Goal: Book appointment/travel/reservation

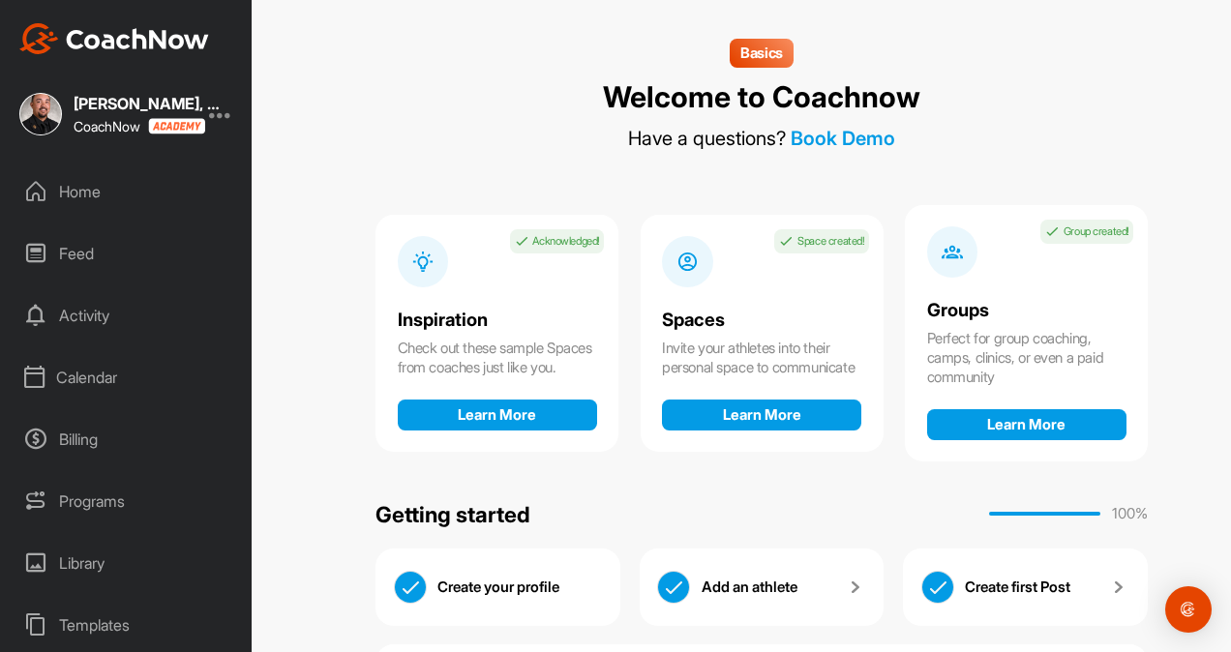
click at [96, 368] on div "Calendar" at bounding box center [127, 377] width 232 height 48
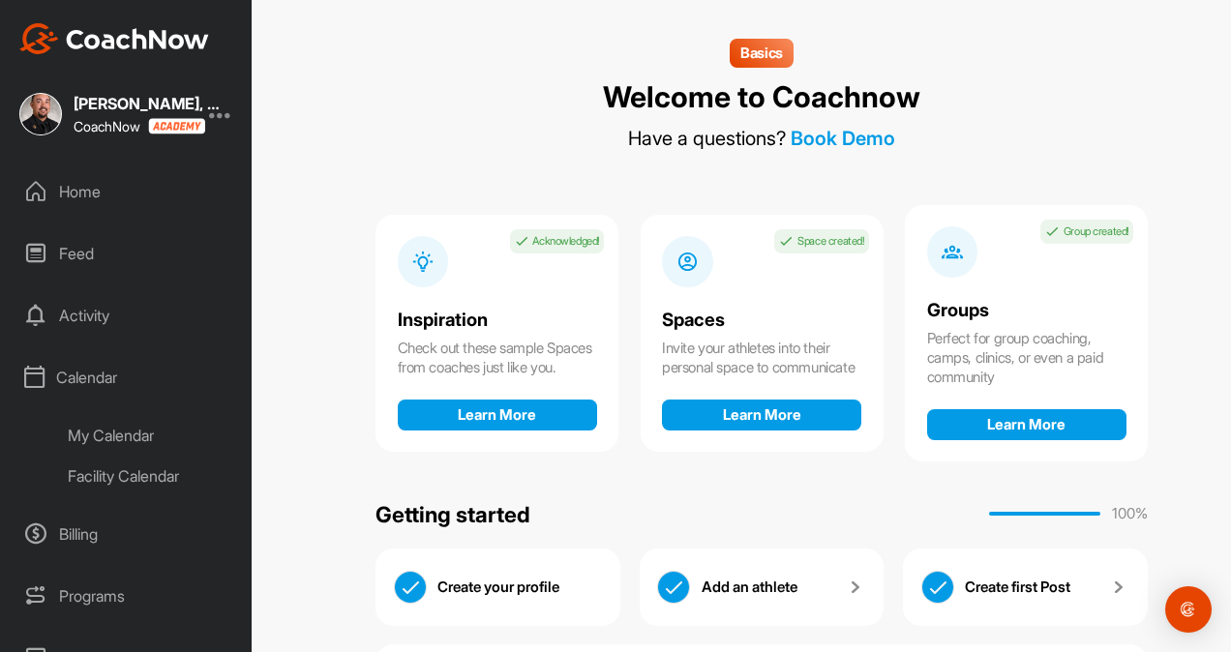
click at [160, 447] on div "My Calendar" at bounding box center [148, 435] width 189 height 41
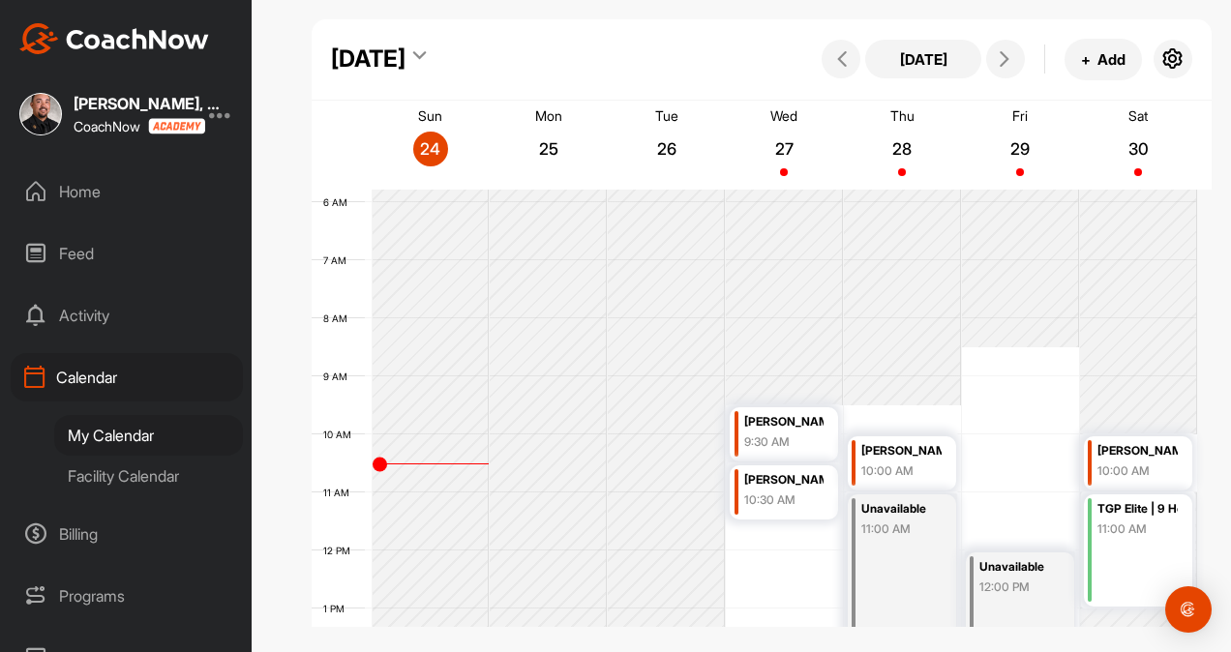
scroll to position [428, 0]
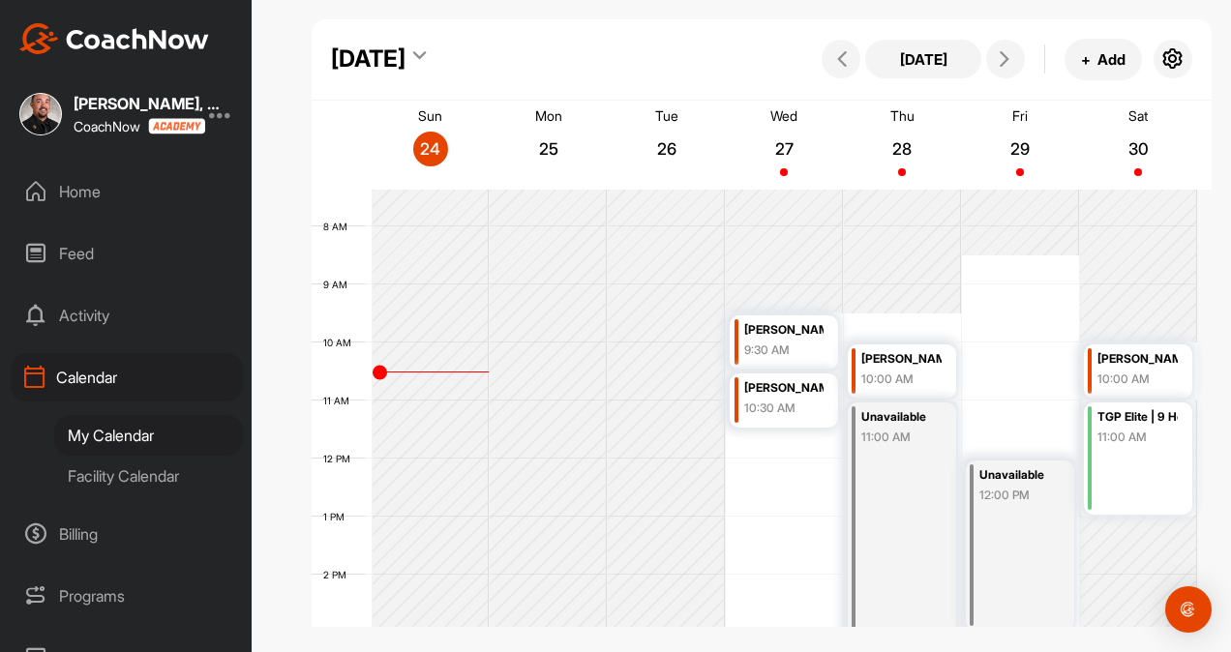
click at [881, 371] on div "10:00 AM" at bounding box center [900, 379] width 79 height 17
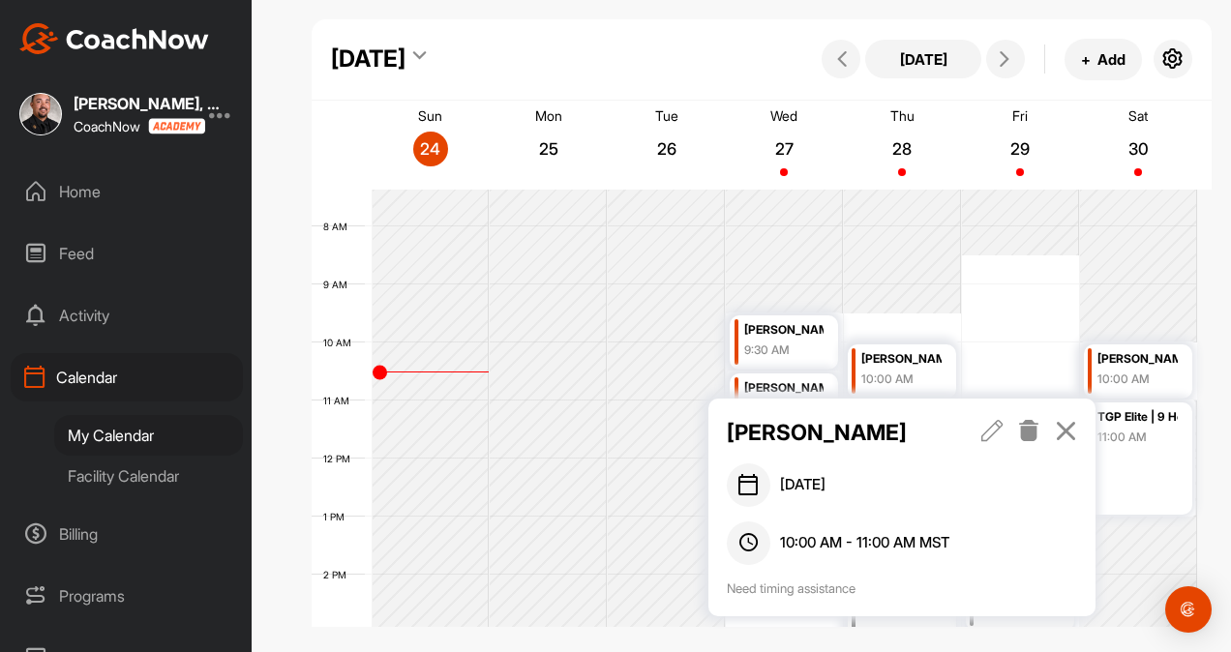
click at [803, 437] on p "[PERSON_NAME]" at bounding box center [836, 432] width 218 height 33
click at [68, 190] on div "Home" at bounding box center [127, 191] width 232 height 48
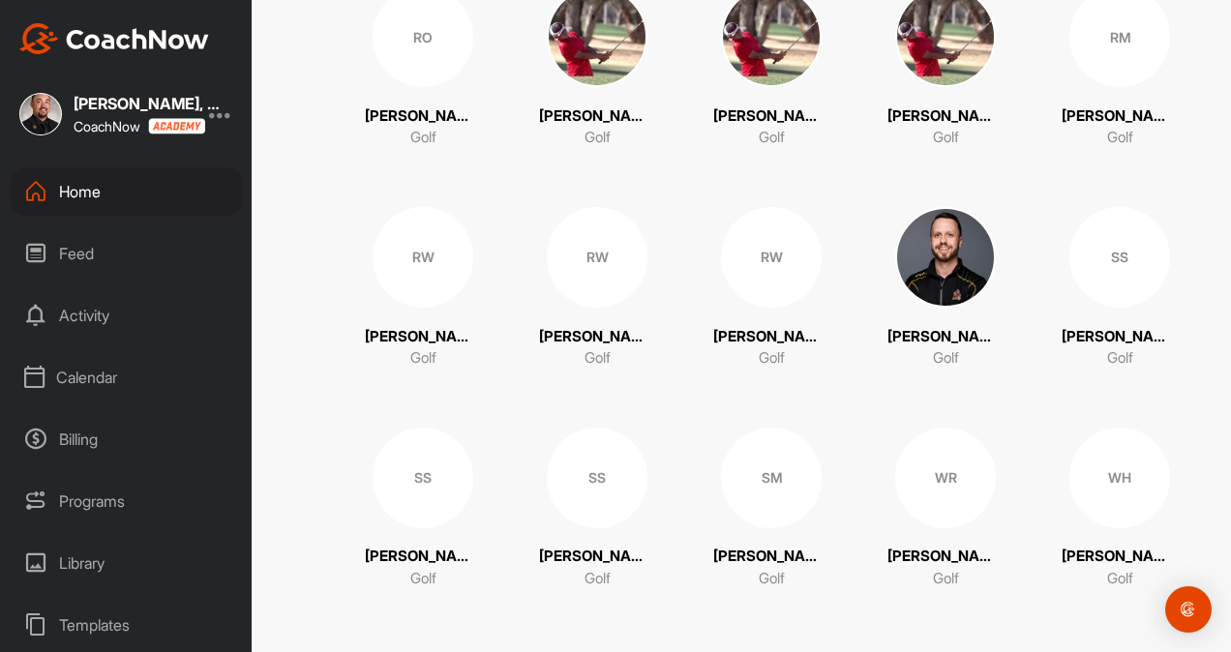
scroll to position [2901, 0]
click at [1116, 39] on div "RM" at bounding box center [1119, 37] width 101 height 101
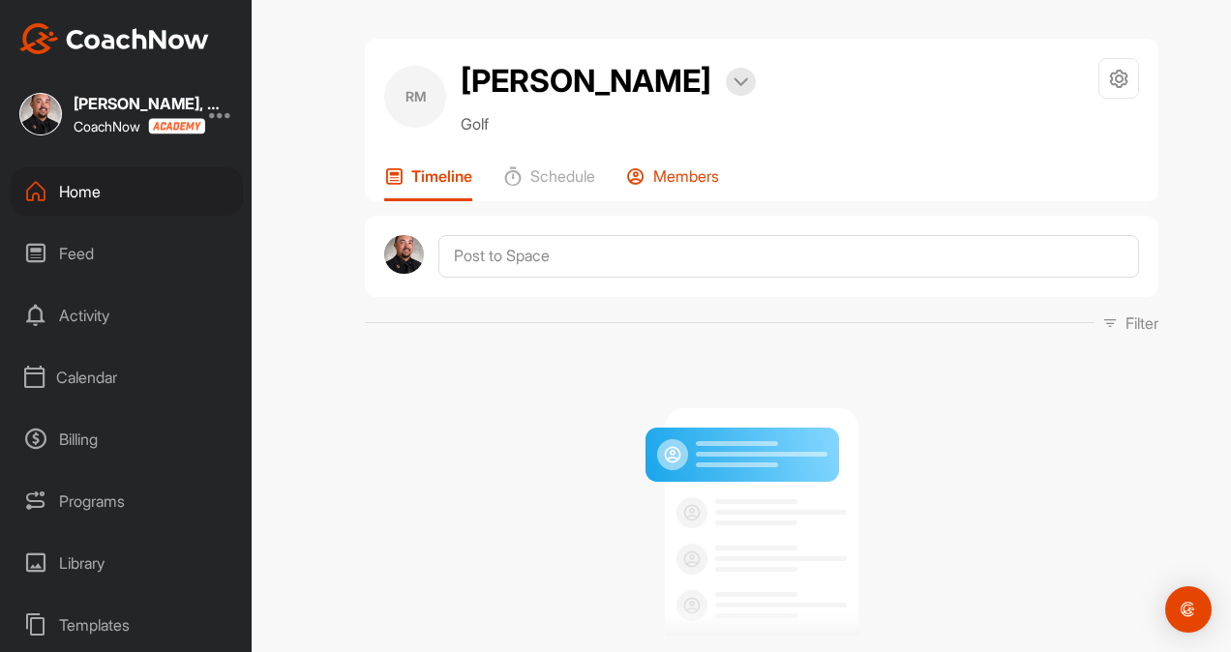
click at [687, 186] on div "Members" at bounding box center [672, 183] width 93 height 35
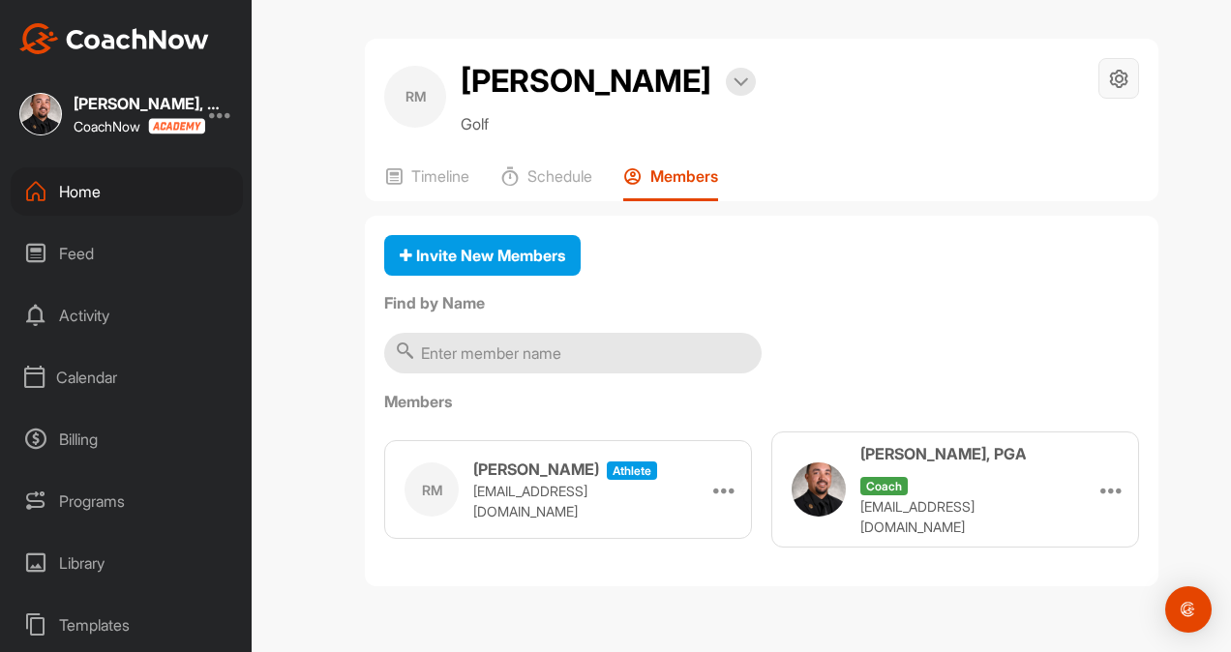
click at [1126, 72] on icon at bounding box center [1119, 79] width 22 height 22
click at [723, 480] on icon at bounding box center [724, 489] width 23 height 23
click at [745, 75] on div at bounding box center [741, 82] width 30 height 28
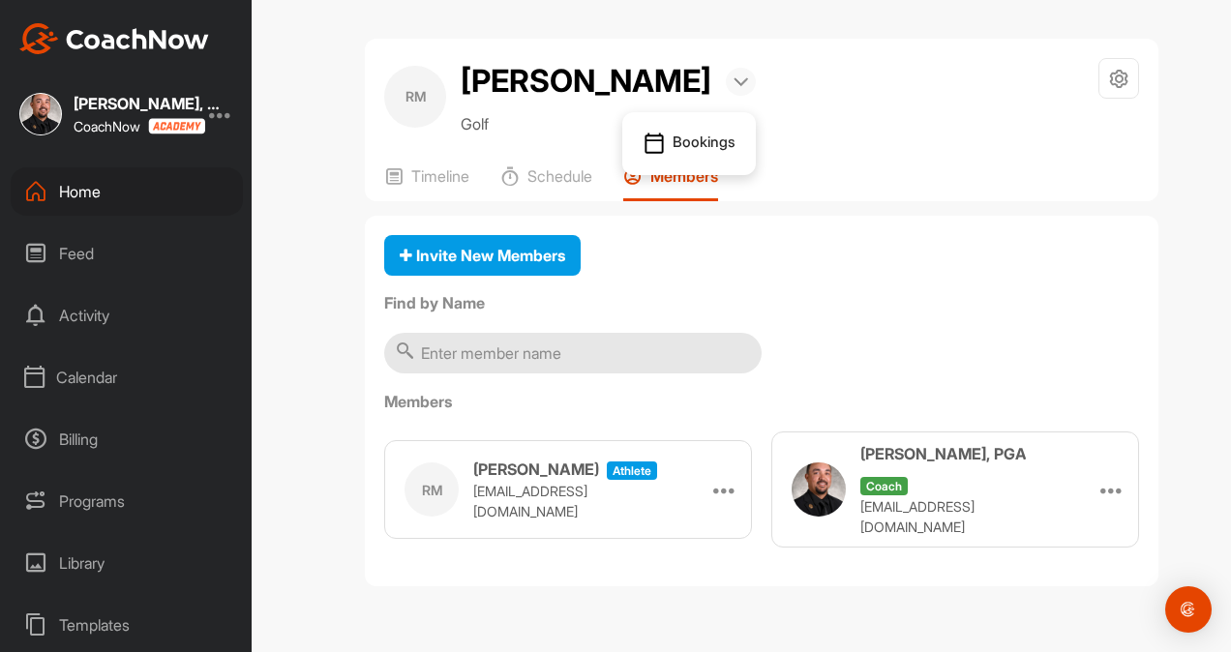
click at [745, 75] on div at bounding box center [741, 82] width 30 height 28
click at [436, 174] on p "Timeline" at bounding box center [440, 175] width 58 height 19
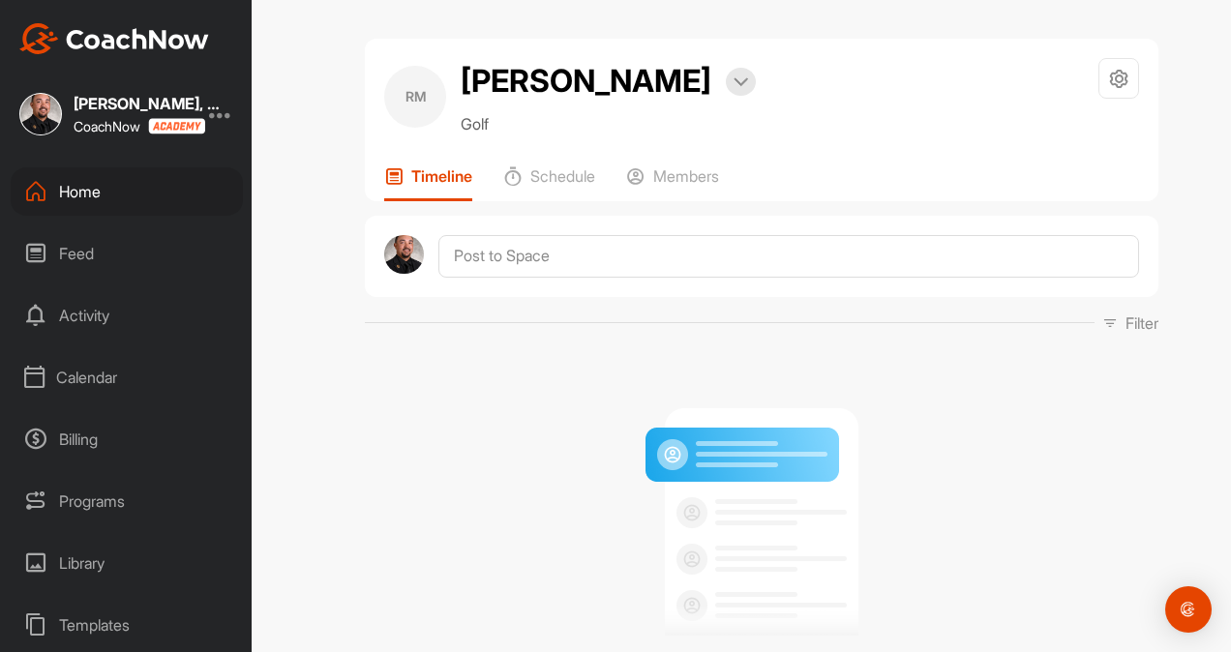
click at [99, 181] on div "Home" at bounding box center [127, 191] width 232 height 48
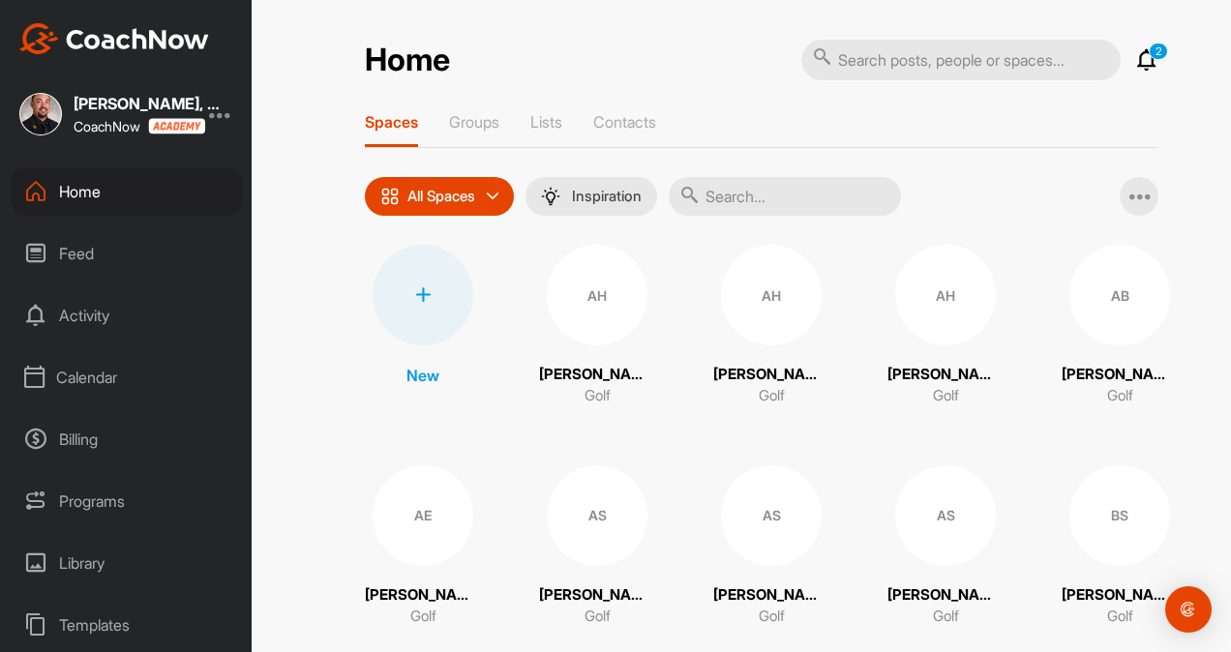
click at [106, 373] on div "Calendar" at bounding box center [127, 377] width 232 height 48
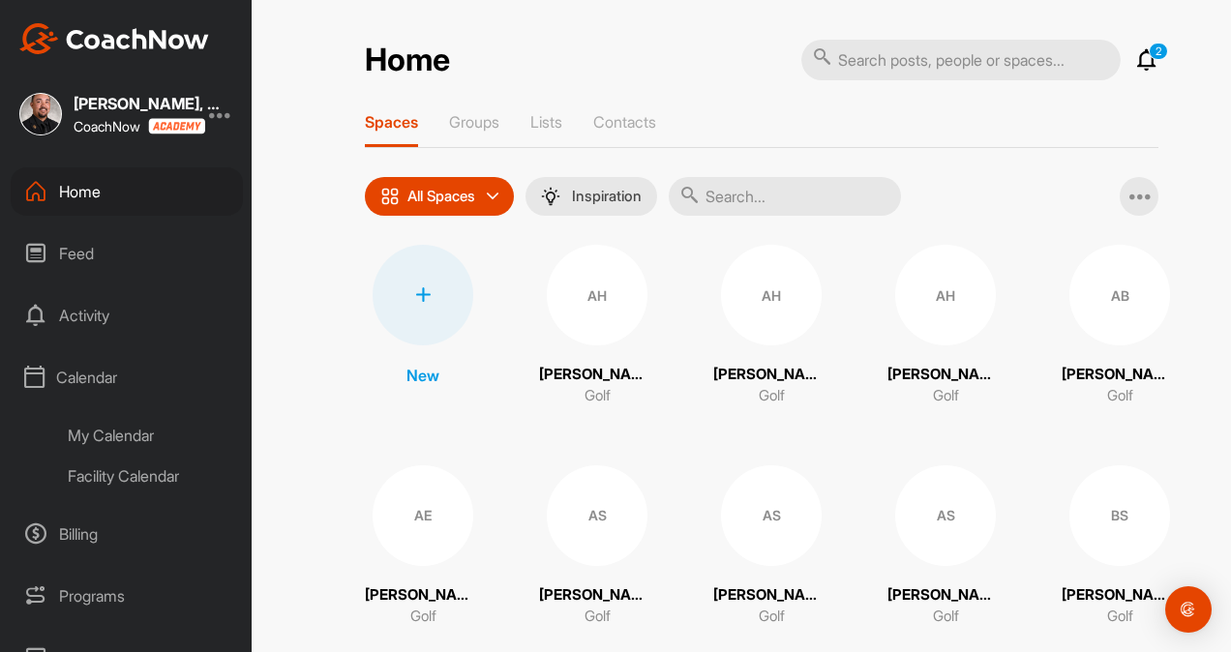
click at [161, 424] on div "My Calendar" at bounding box center [148, 435] width 189 height 41
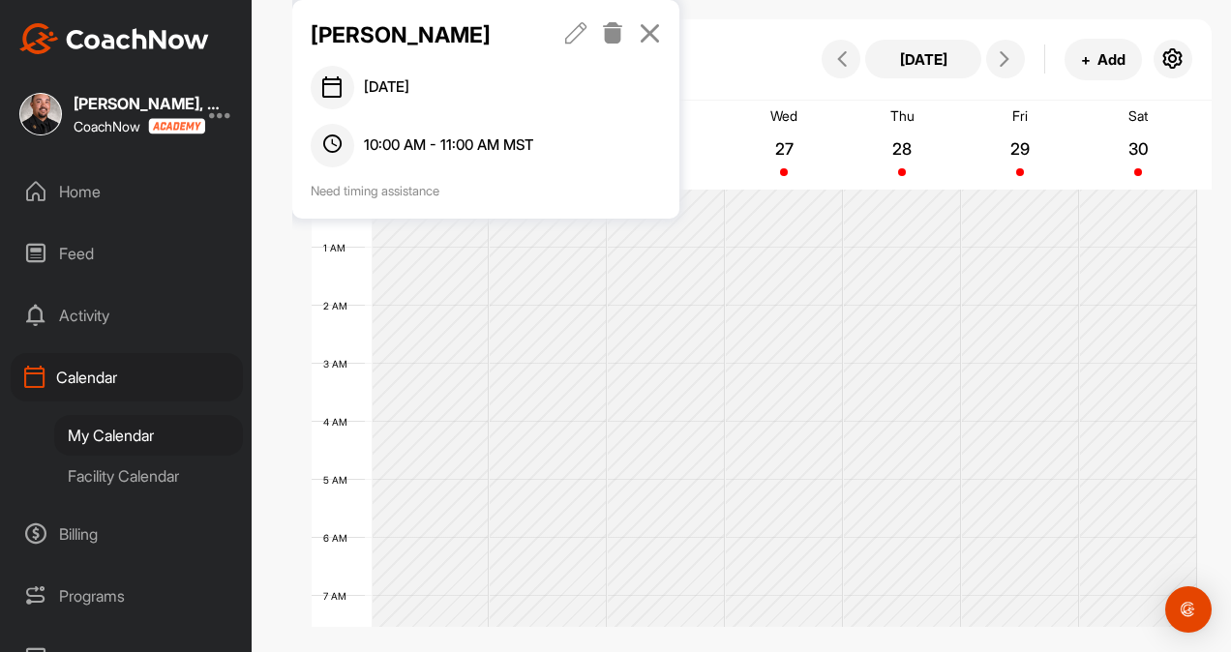
scroll to position [336, 0]
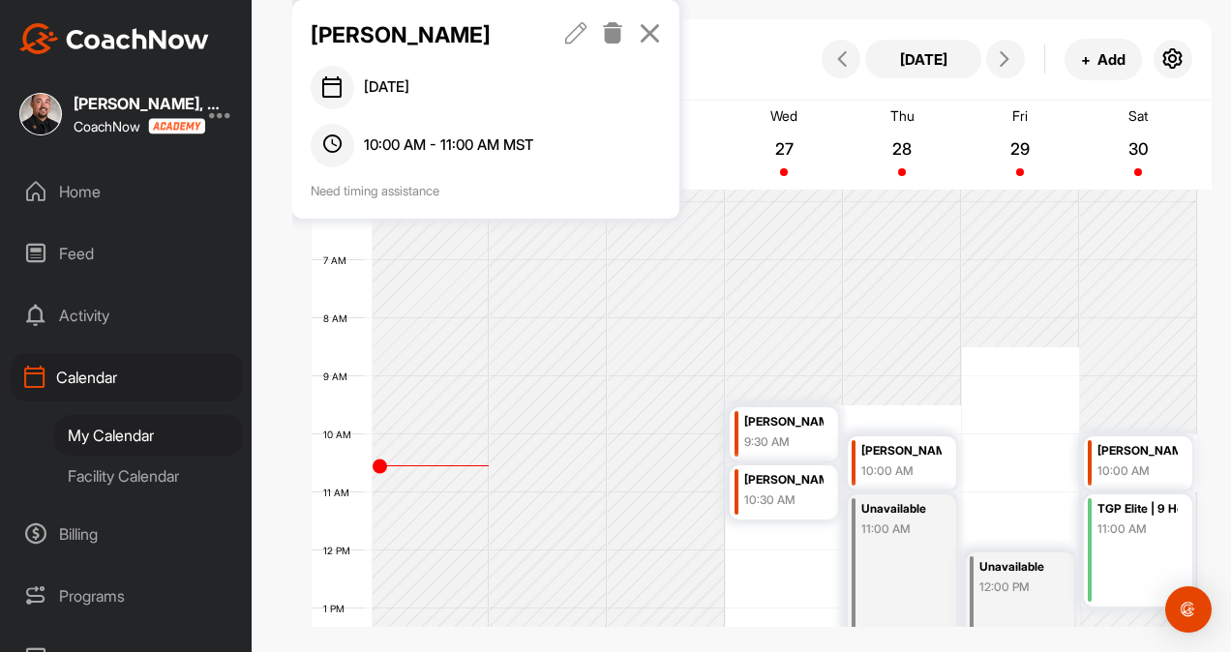
click at [647, 32] on icon at bounding box center [650, 32] width 22 height 21
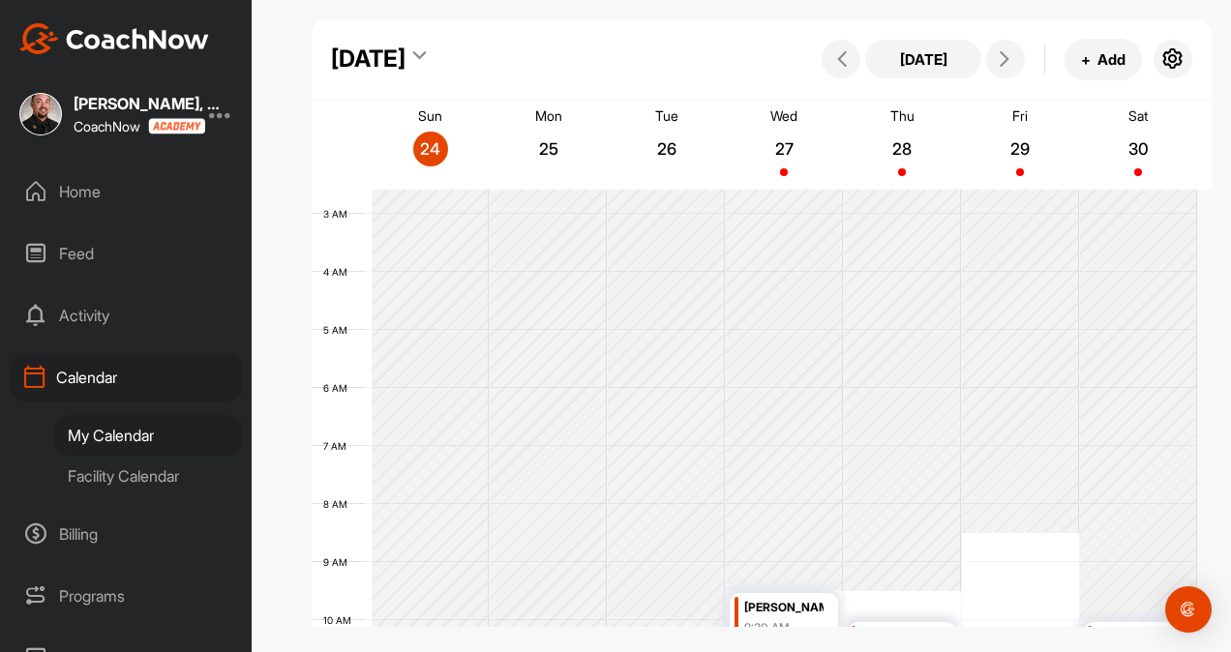
scroll to position [145, 0]
click at [1006, 60] on icon at bounding box center [1003, 58] width 15 height 15
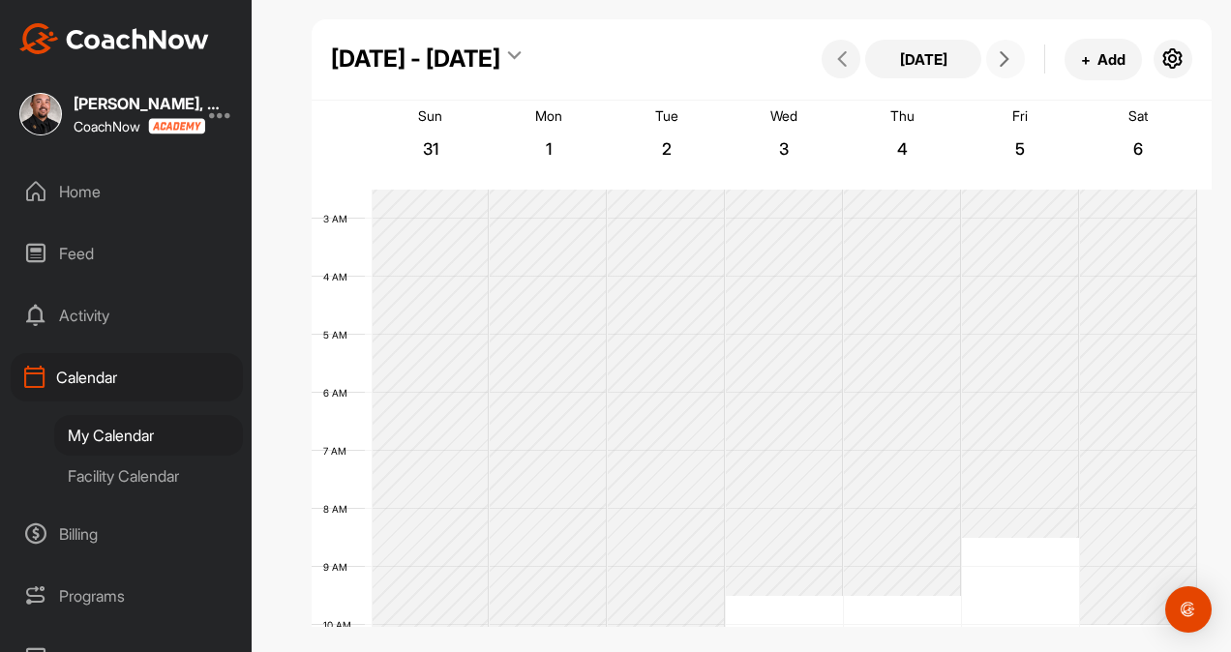
scroll to position [336, 0]
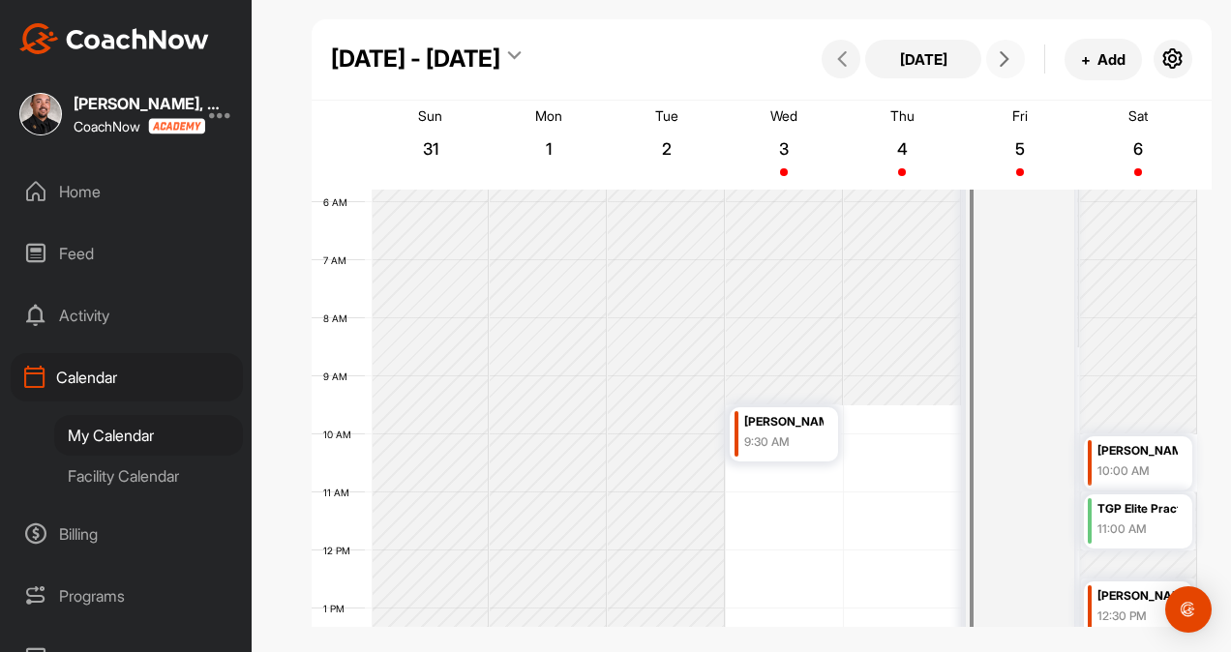
click at [1008, 56] on icon at bounding box center [1003, 58] width 15 height 15
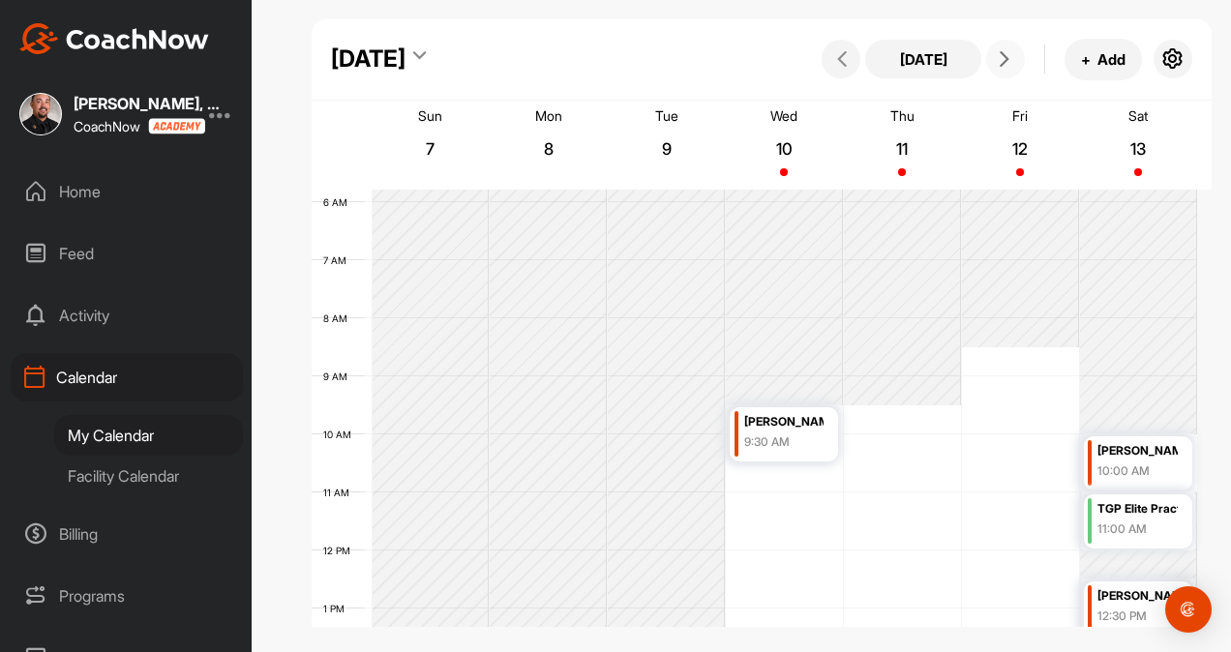
click at [1004, 441] on div "12 AM 1 AM 2 AM 3 AM 4 AM 5 AM 6 AM 7 AM 8 AM 9 AM 10 AM 11 AM 12 PM 1 PM 2 PM …" at bounding box center [754, 550] width 885 height 1393
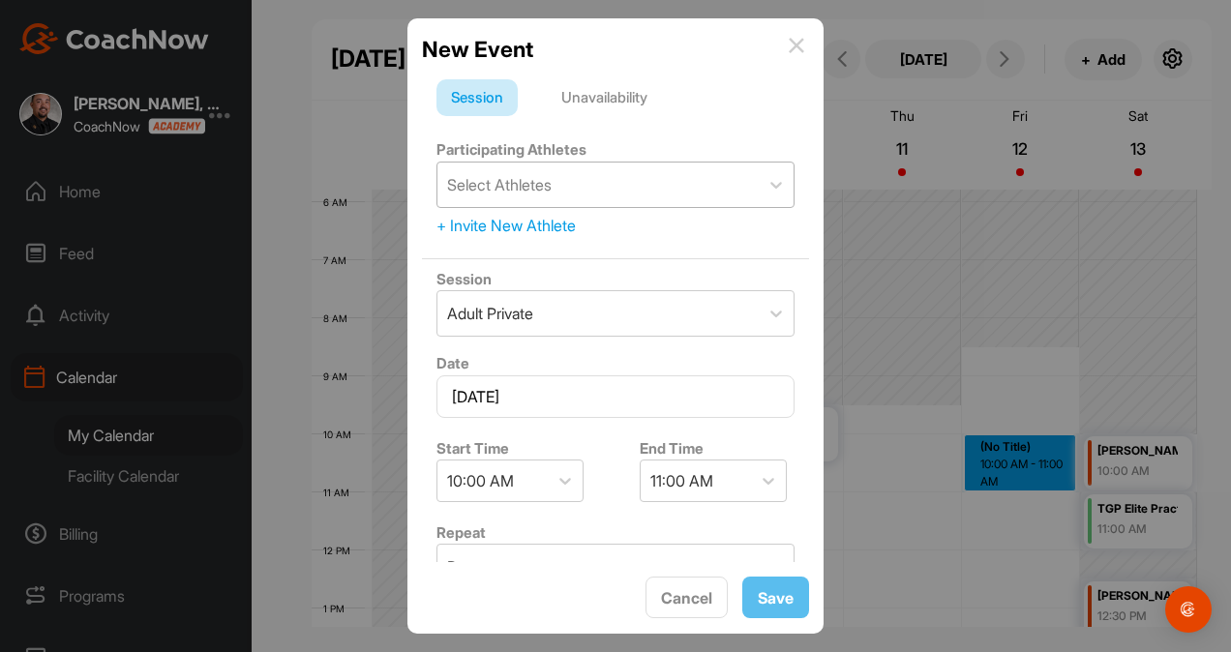
click at [598, 184] on div "Select Athletes" at bounding box center [597, 185] width 321 height 45
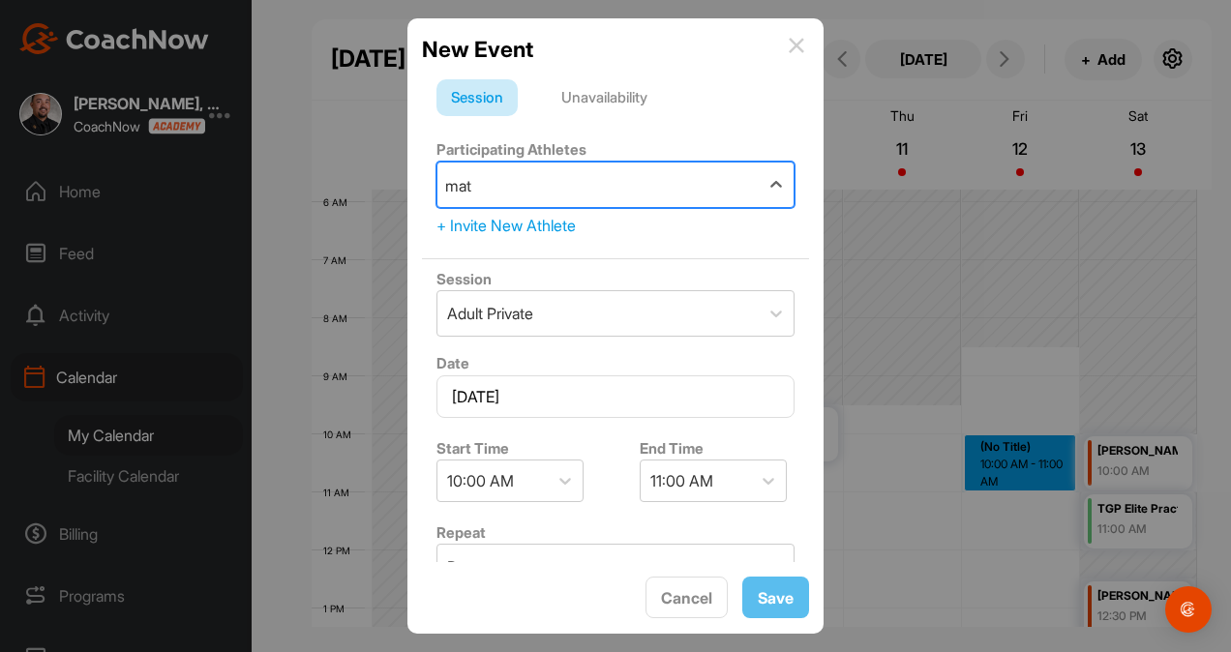
type input "matt"
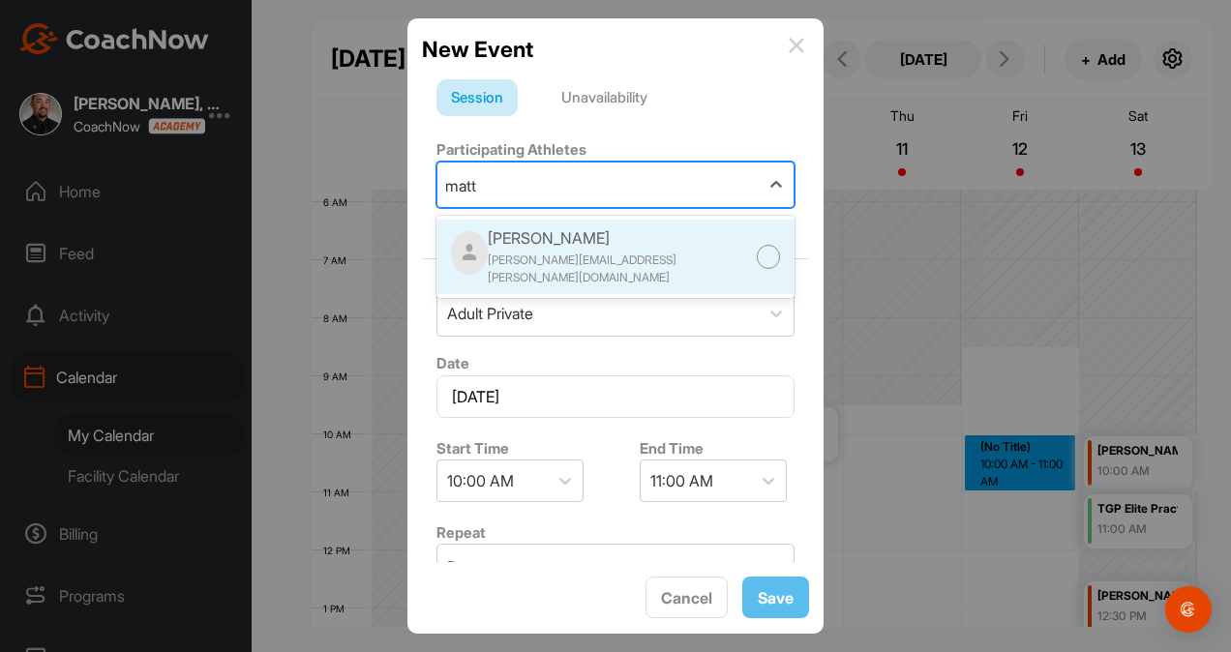
click at [618, 257] on div "[PERSON_NAME] [PERSON_NAME][EMAIL_ADDRESS][PERSON_NAME][DOMAIN_NAME]" at bounding box center [615, 257] width 358 height 74
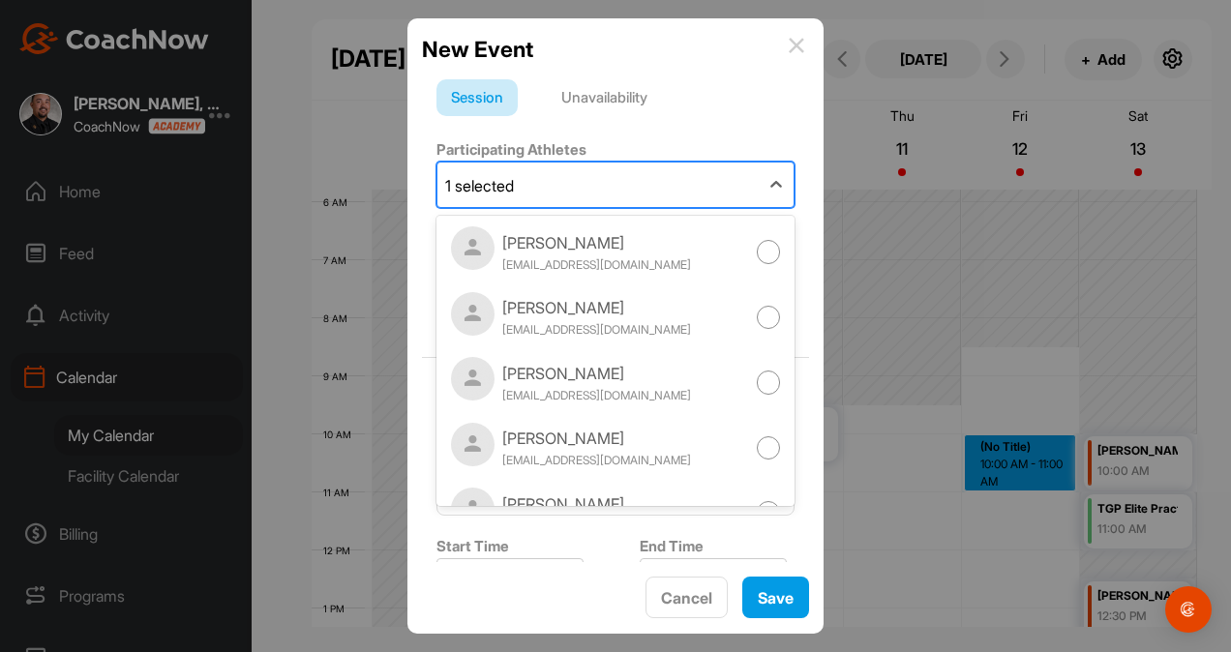
click at [648, 190] on div "1 selected" at bounding box center [597, 185] width 321 height 45
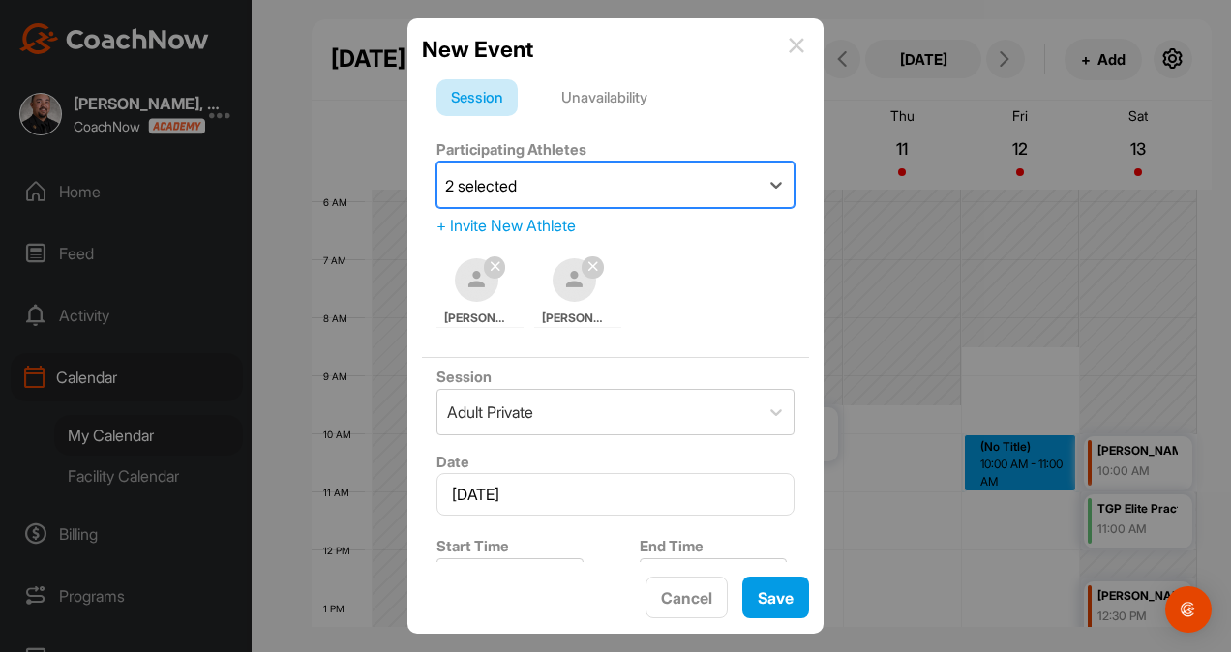
click at [594, 265] on icon at bounding box center [592, 266] width 11 height 12
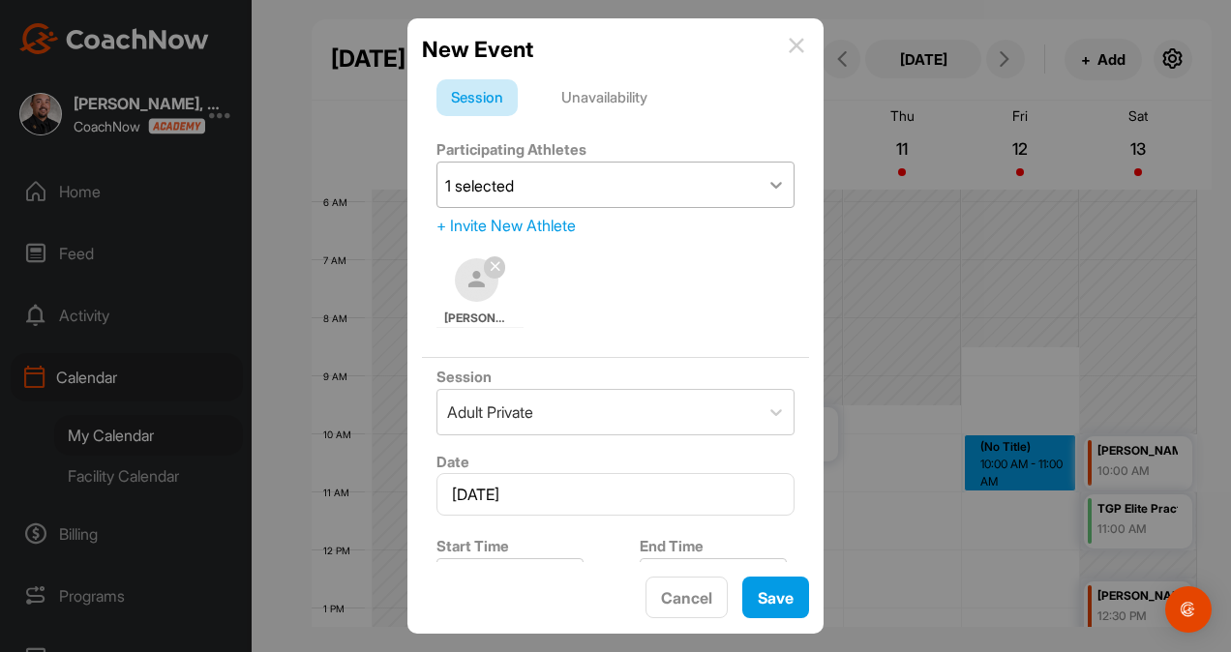
click at [774, 180] on div at bounding box center [775, 184] width 35 height 35
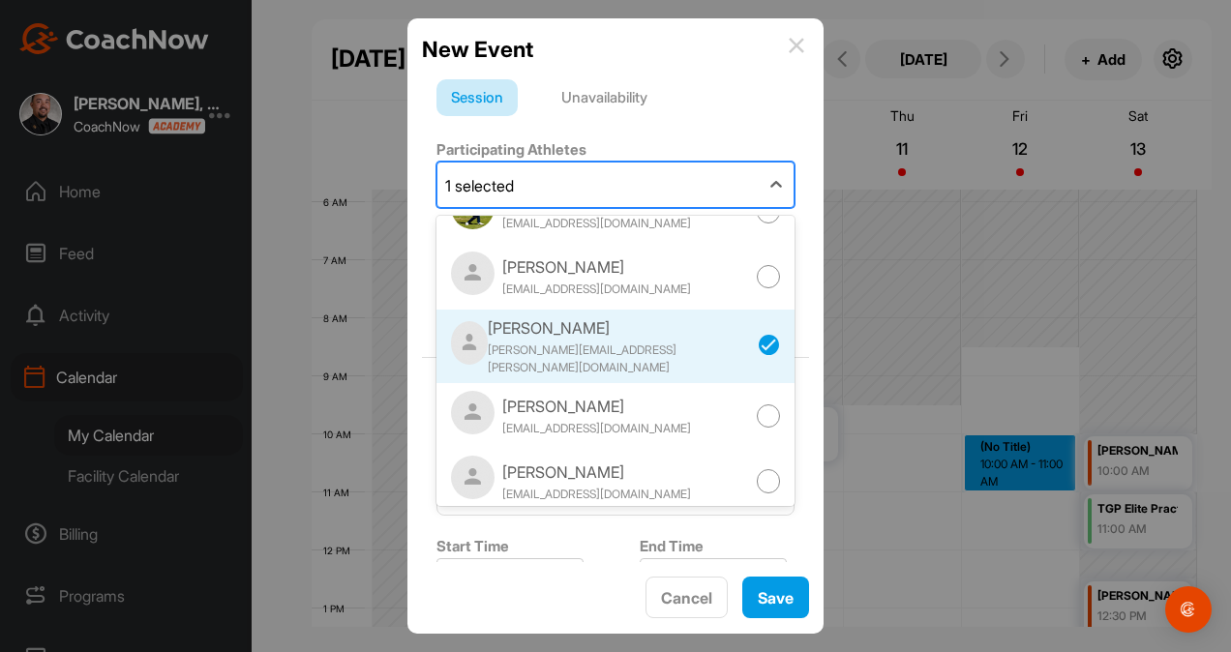
scroll to position [3125, 0]
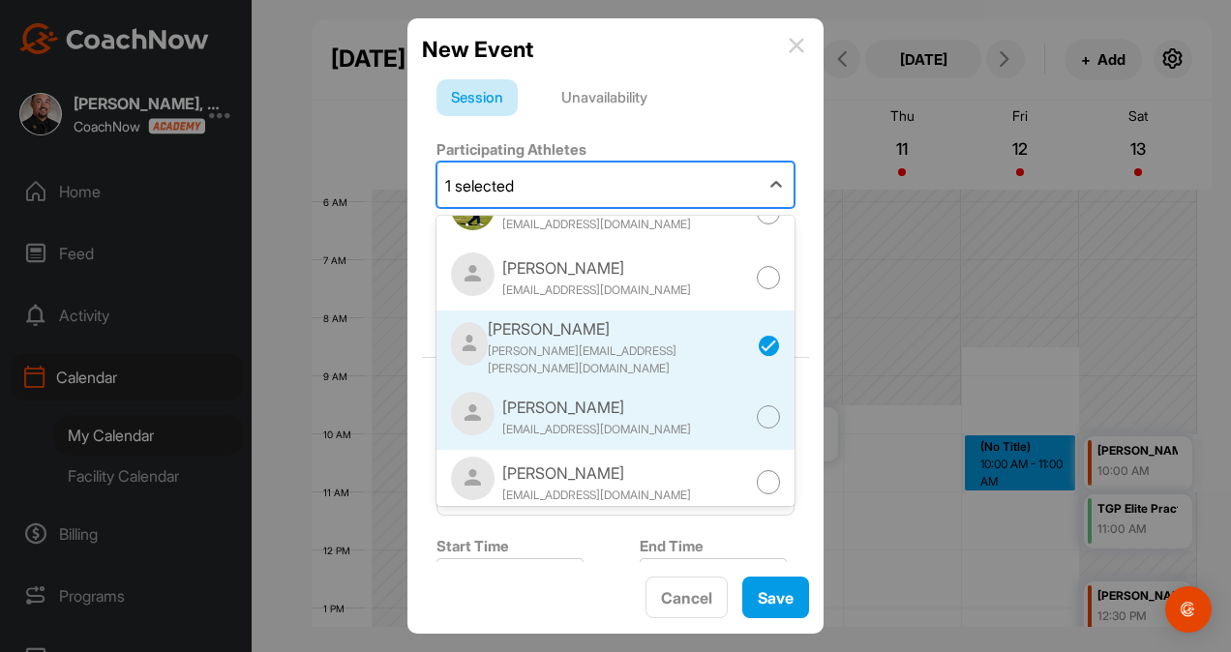
click at [665, 384] on div "[PERSON_NAME] [EMAIL_ADDRESS][DOMAIN_NAME]" at bounding box center [615, 417] width 358 height 66
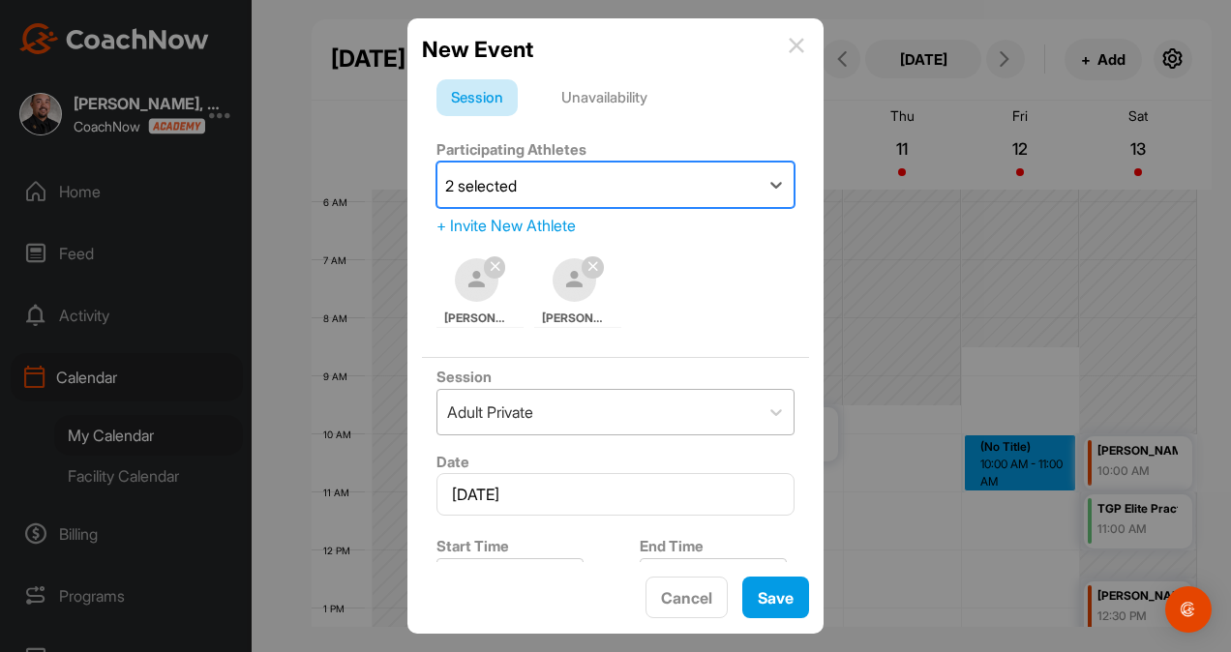
click at [698, 422] on div "Adult Private" at bounding box center [597, 412] width 321 height 45
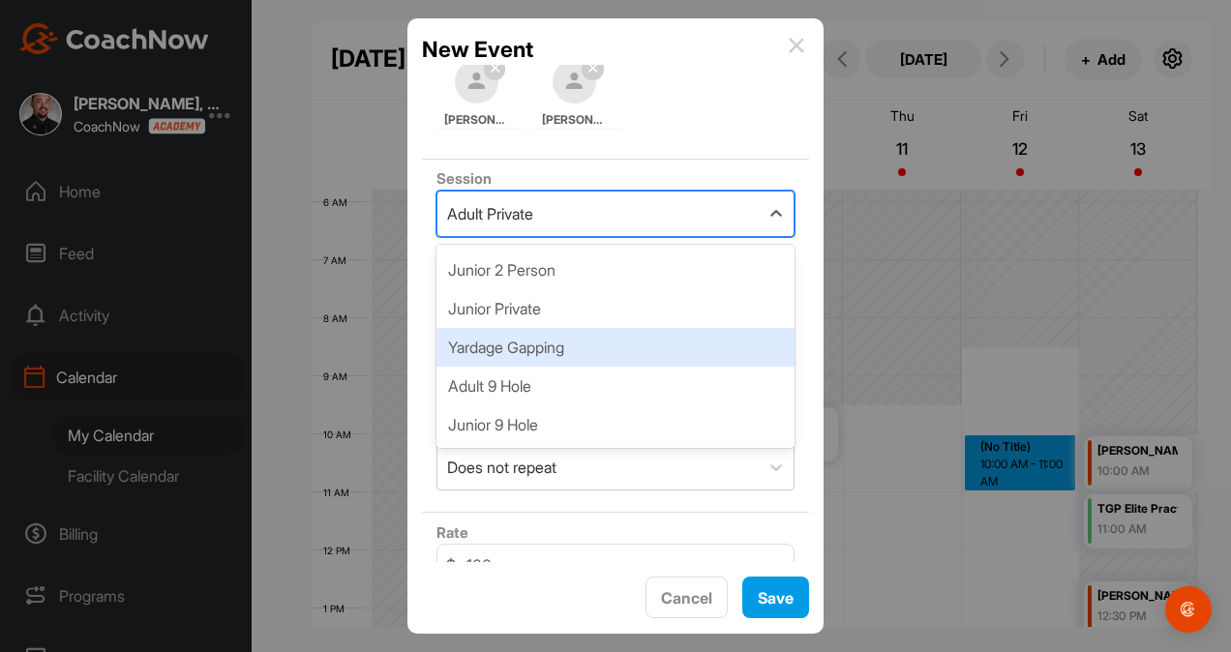
scroll to position [176, 0]
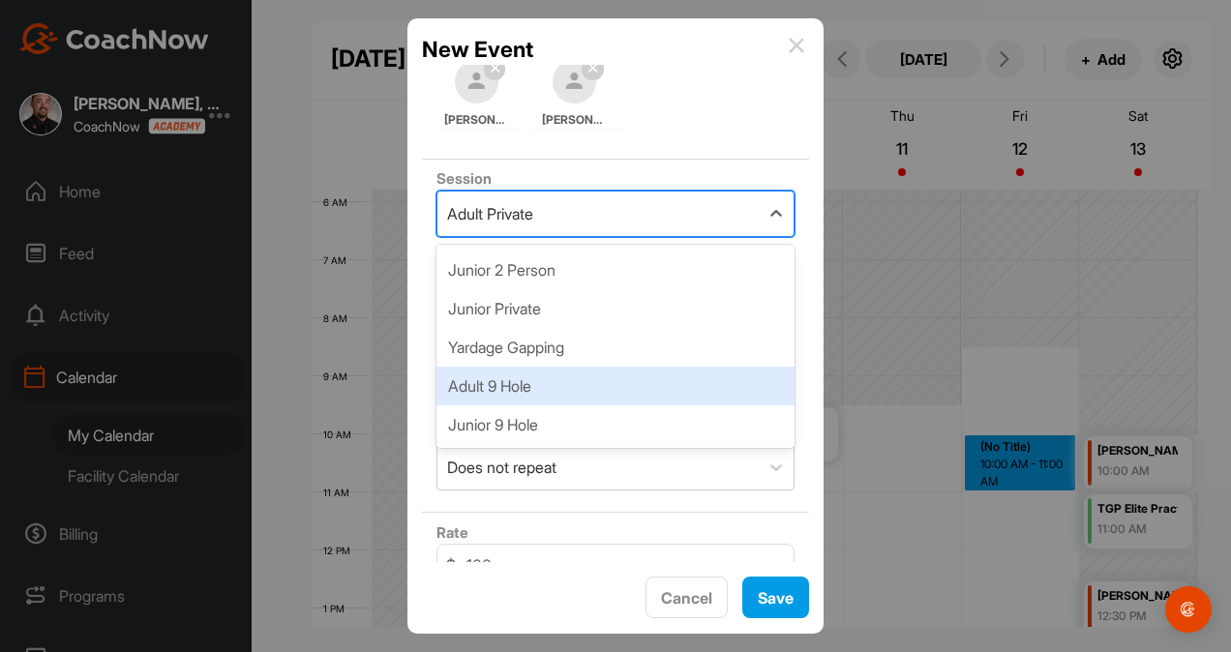
click at [617, 385] on div "Adult 9 Hole" at bounding box center [615, 386] width 358 height 39
type input "200"
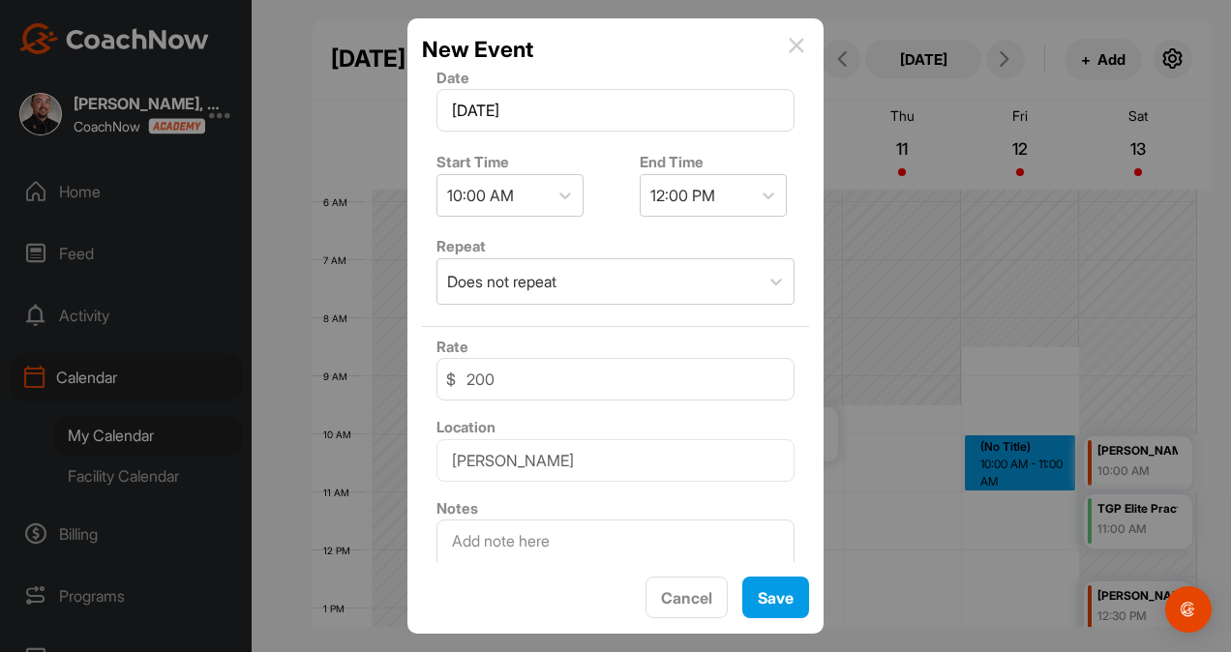
scroll to position [439, 0]
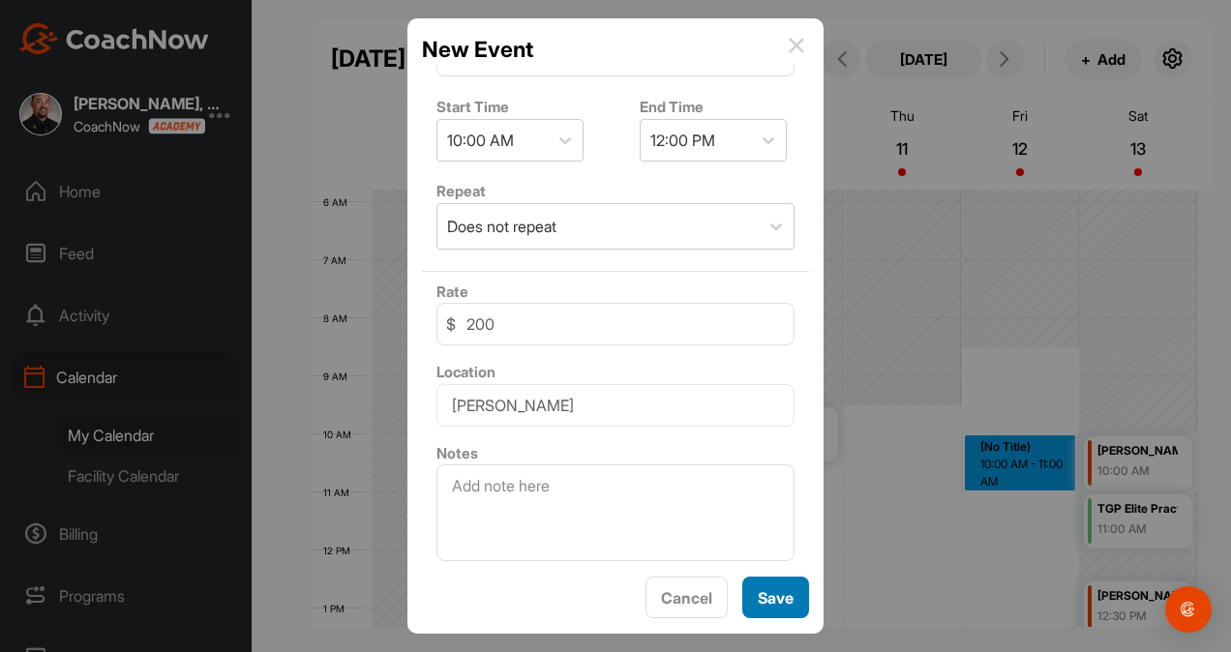
click at [784, 598] on button "Save" at bounding box center [775, 598] width 67 height 42
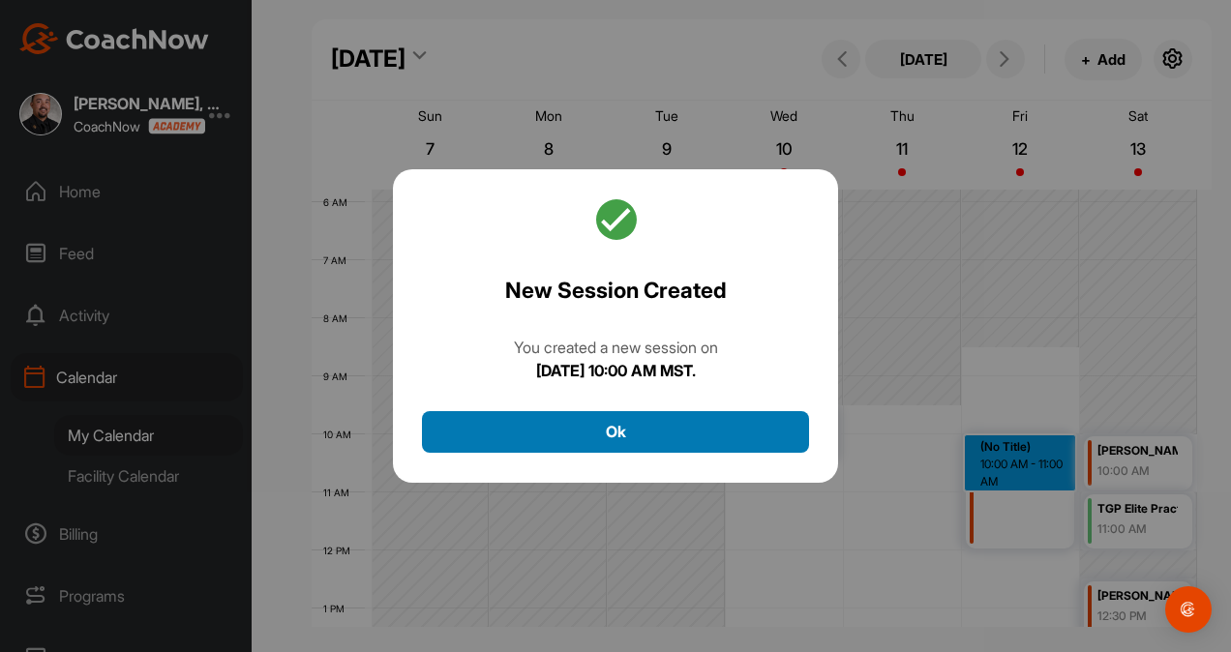
click at [648, 422] on button "Ok" at bounding box center [615, 432] width 387 height 42
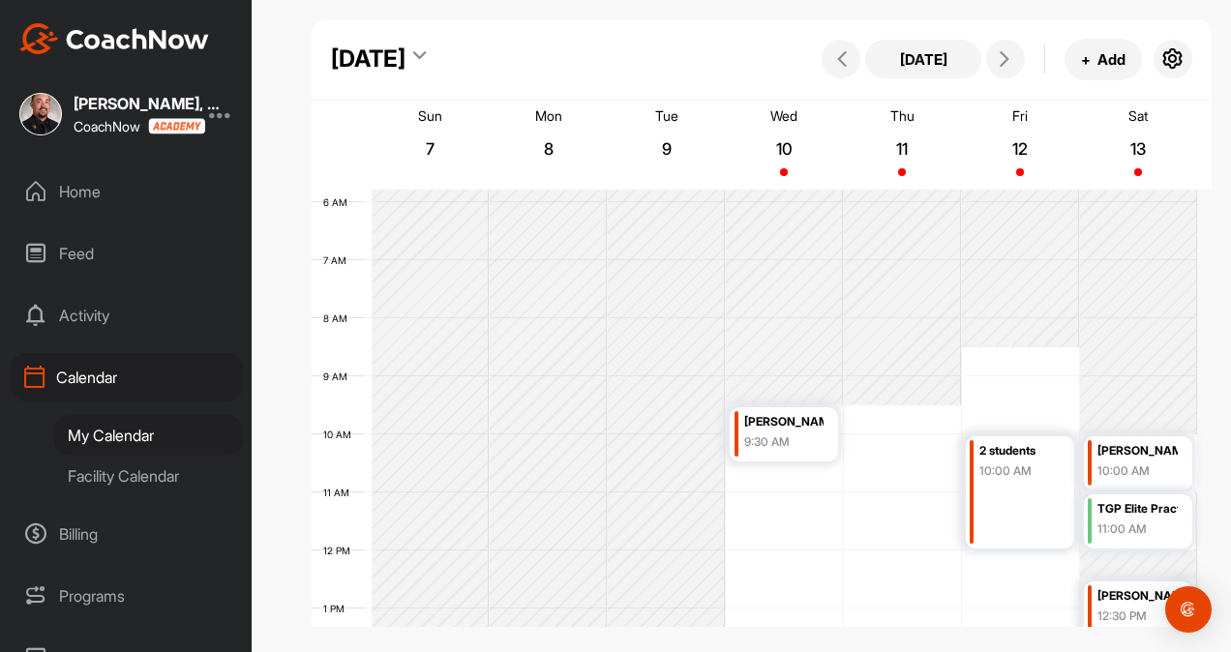
drag, startPoint x: 1097, startPoint y: 118, endPoint x: 600, endPoint y: 279, distance: 522.5
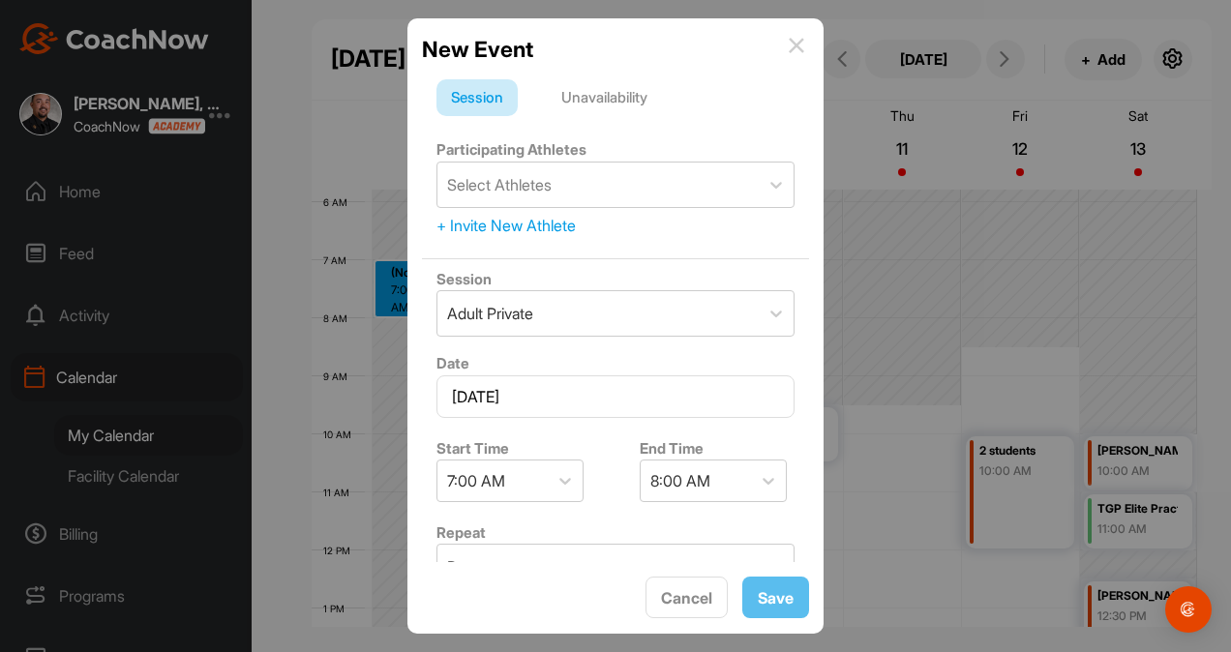
click at [792, 51] on img at bounding box center [795, 45] width 15 height 15
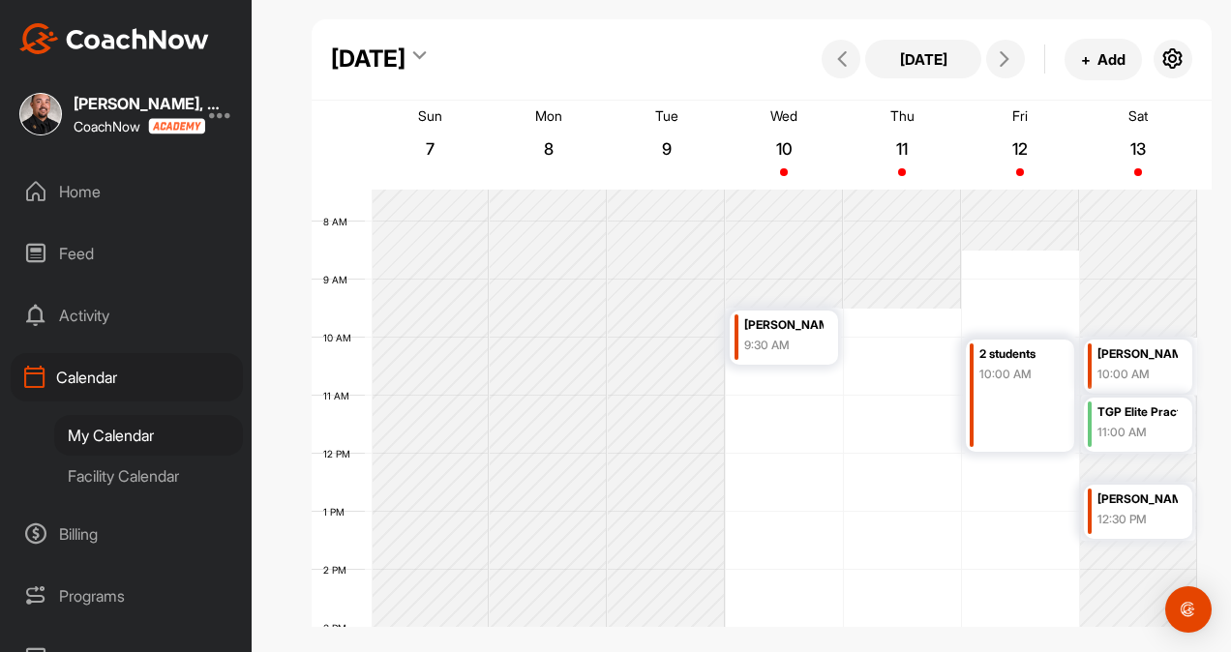
scroll to position [431, 0]
click at [912, 52] on button "[DATE]" at bounding box center [923, 59] width 116 height 39
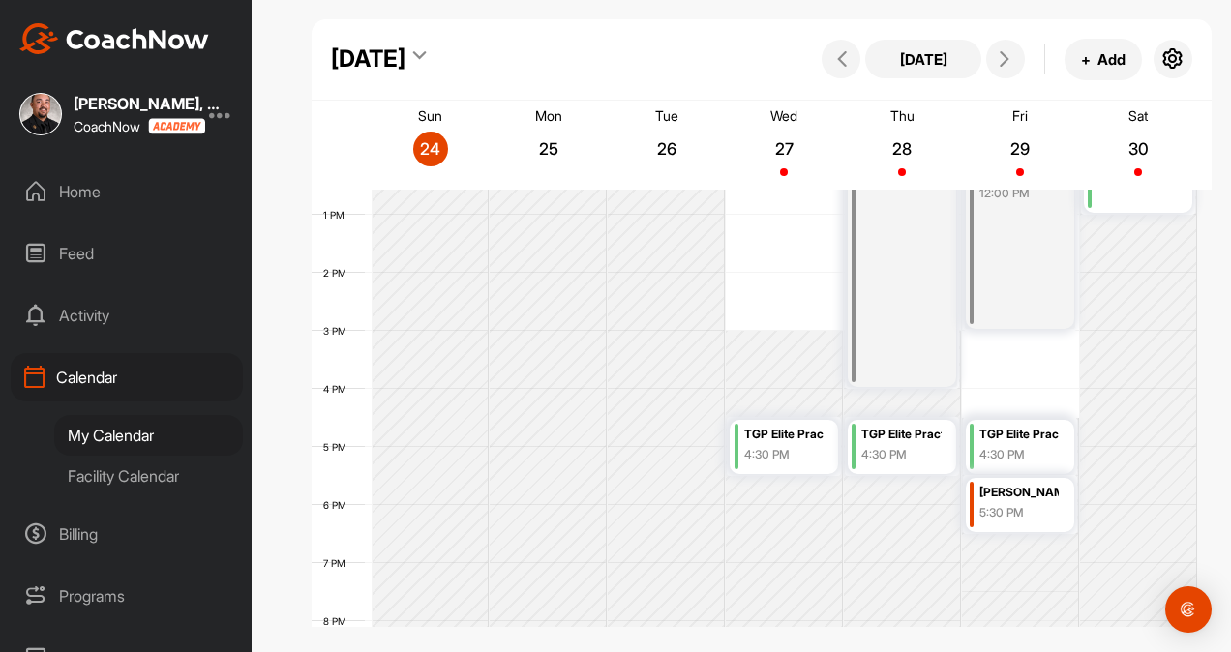
scroll to position [601, 0]
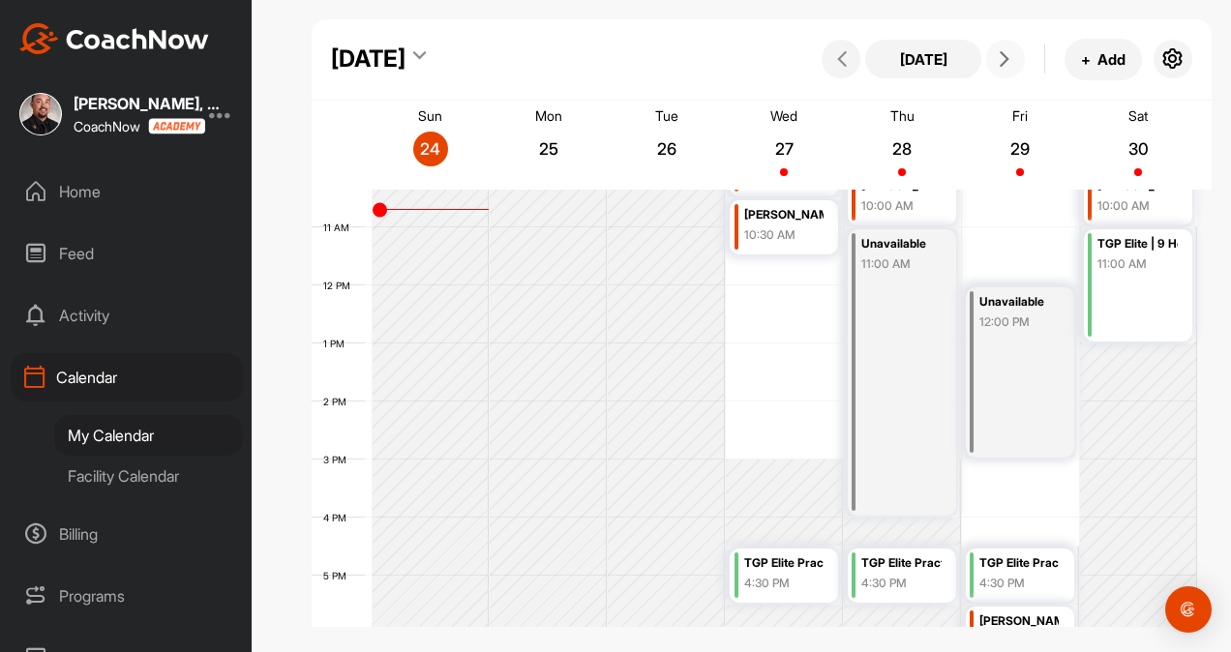
click at [1009, 58] on icon at bounding box center [1003, 58] width 15 height 15
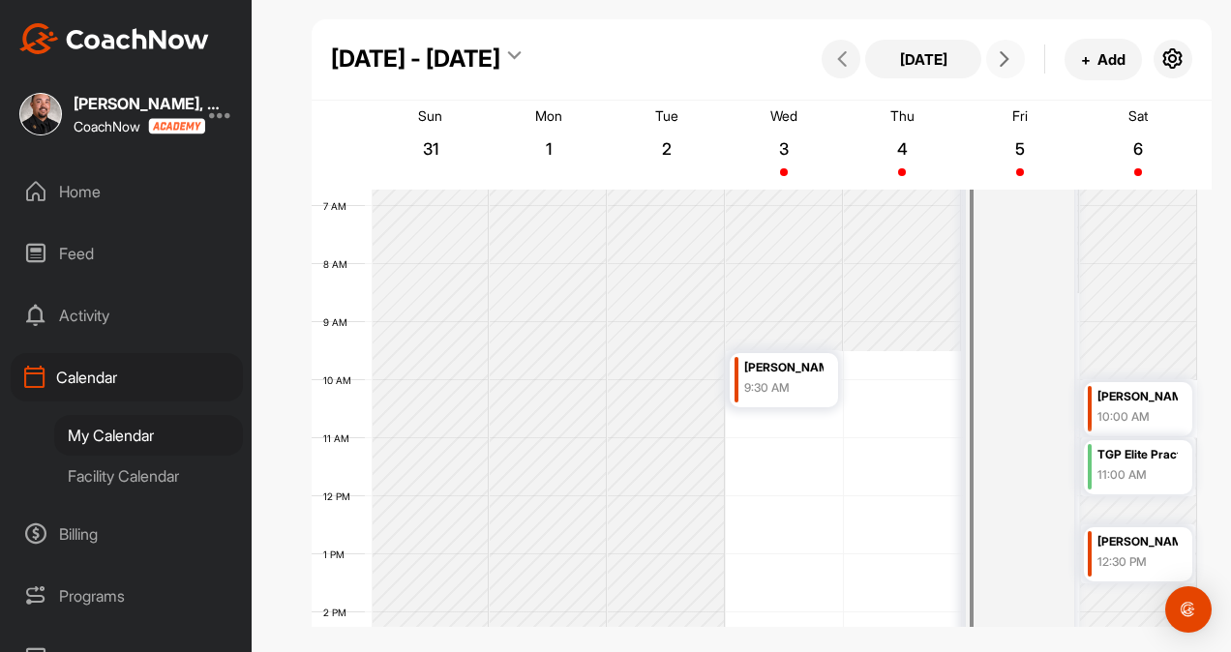
scroll to position [389, 0]
click at [66, 193] on div "Home" at bounding box center [127, 191] width 232 height 48
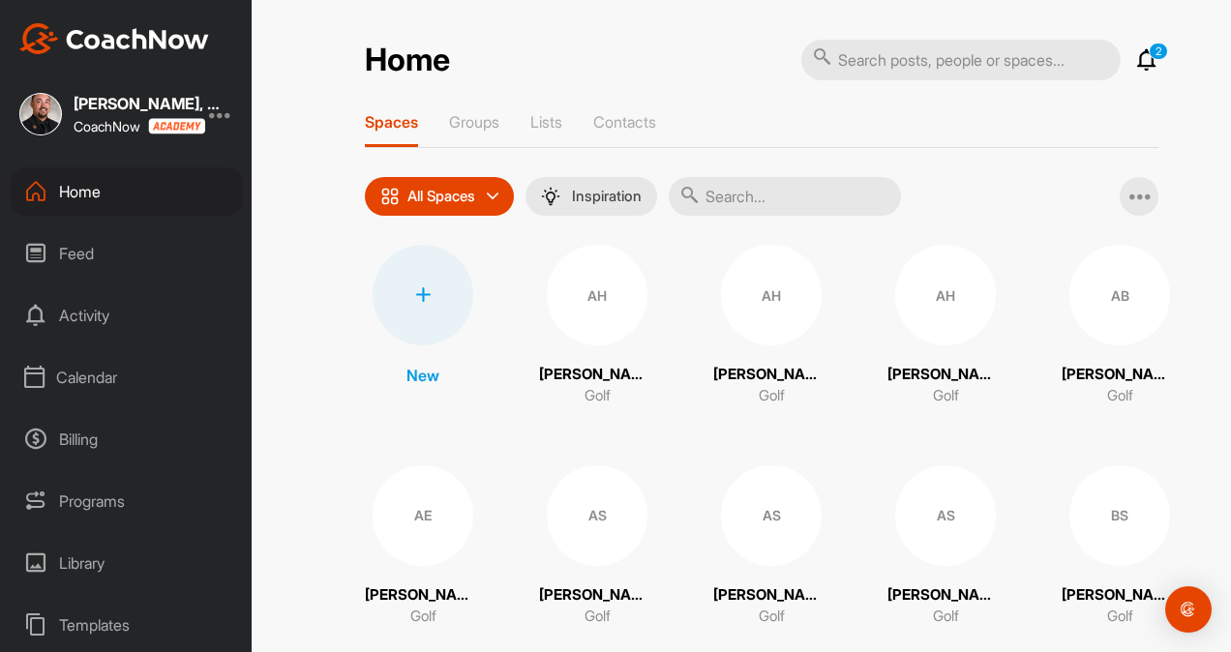
drag, startPoint x: 10, startPoint y: 213, endPoint x: 25, endPoint y: -71, distance: 283.9
drag, startPoint x: 25, startPoint y: -71, endPoint x: 486, endPoint y: 124, distance: 499.9
click at [486, 124] on p "Groups" at bounding box center [474, 121] width 50 height 19
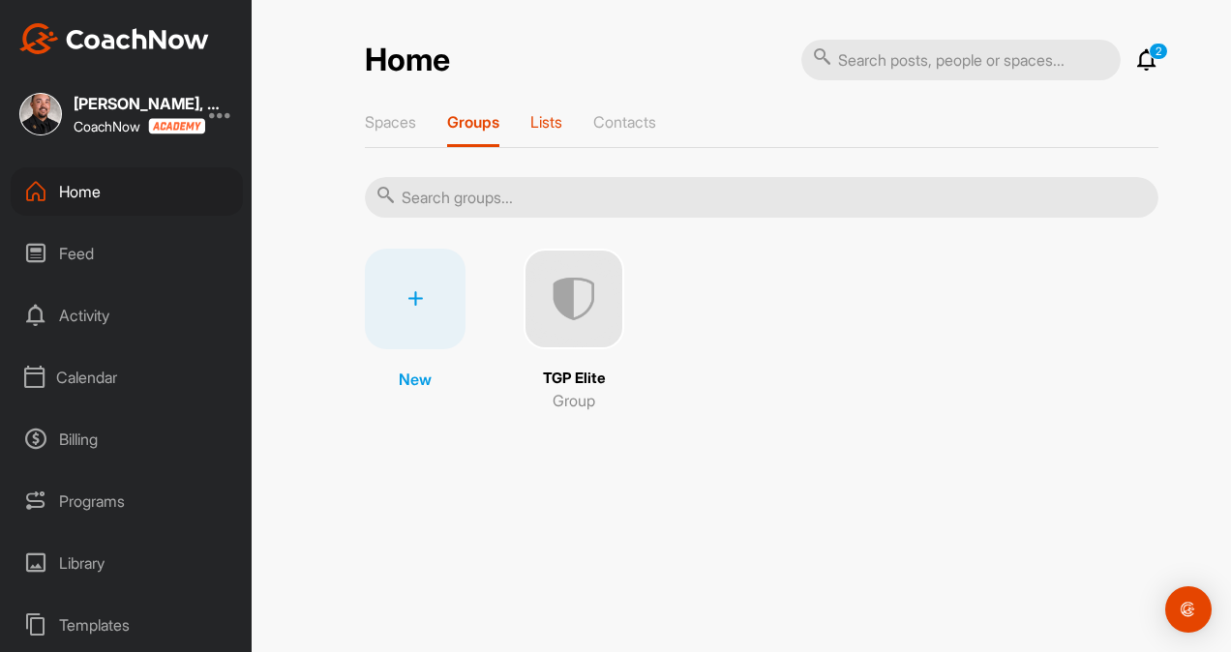
click at [552, 122] on p "Lists" at bounding box center [546, 121] width 32 height 19
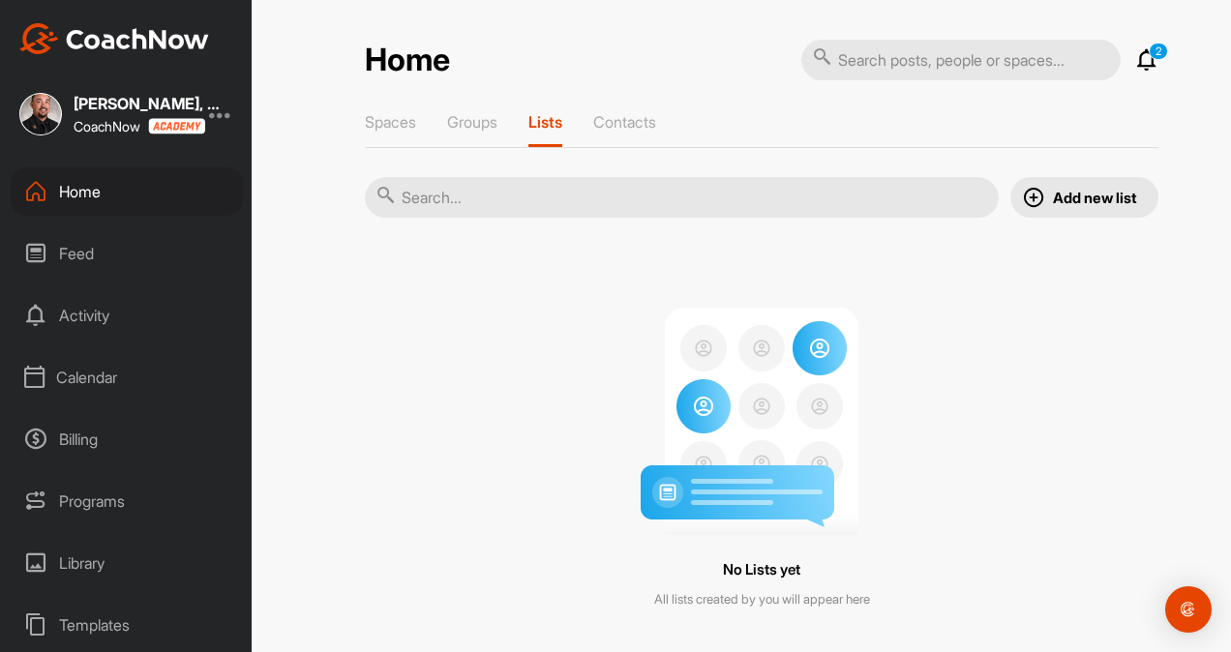
drag, startPoint x: 1125, startPoint y: 66, endPoint x: 1144, endPoint y: 59, distance: 19.6
click at [1144, 59] on div "2 Notifications Invitations This Week [PERSON_NAME] posted a video : " A little…" at bounding box center [979, 60] width 357 height 43
click at [1144, 59] on icon at bounding box center [1146, 59] width 23 height 23
